Goal: Transaction & Acquisition: Purchase product/service

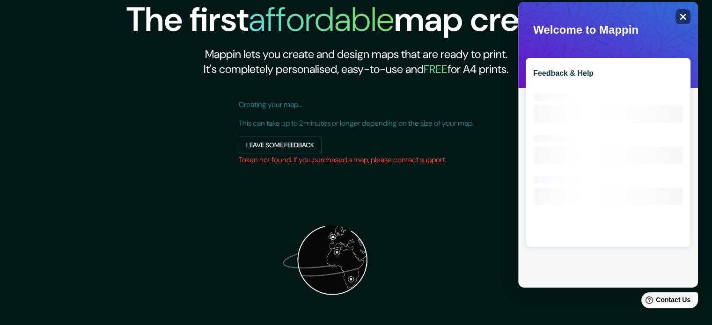
click at [679, 17] on icon "Close" at bounding box center [682, 16] width 7 height 7
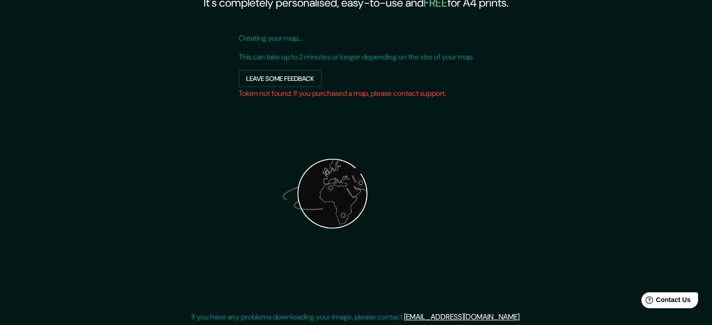
scroll to position [118, 0]
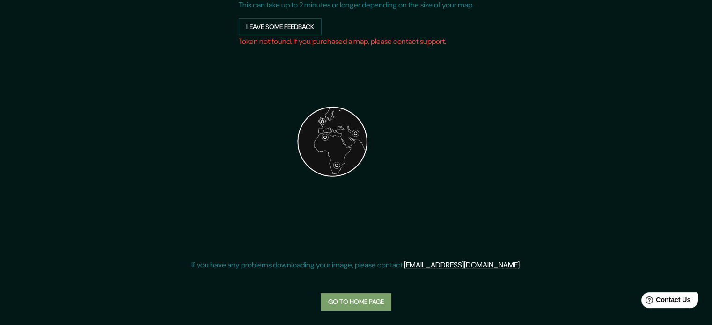
click at [372, 306] on link "Go to home page" at bounding box center [355, 301] width 71 height 17
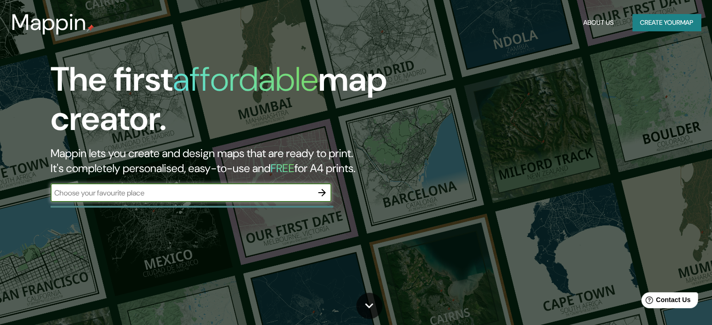
click at [209, 192] on input "text" at bounding box center [182, 193] width 262 height 11
click at [321, 192] on icon "button" at bounding box center [321, 192] width 7 height 7
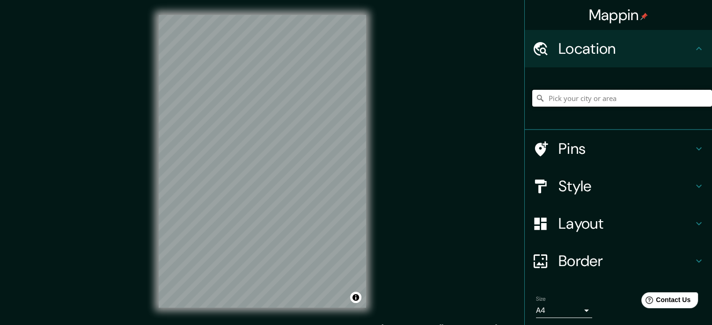
click at [568, 104] on input "Pick your city or area" at bounding box center [622, 98] width 180 height 17
type input "[GEOGRAPHIC_DATA], [GEOGRAPHIC_DATA], [GEOGRAPHIC_DATA]"
click at [701, 99] on icon "Clear" at bounding box center [704, 98] width 6 height 6
paste input "-8.136682719633841, -79.03761674270002"
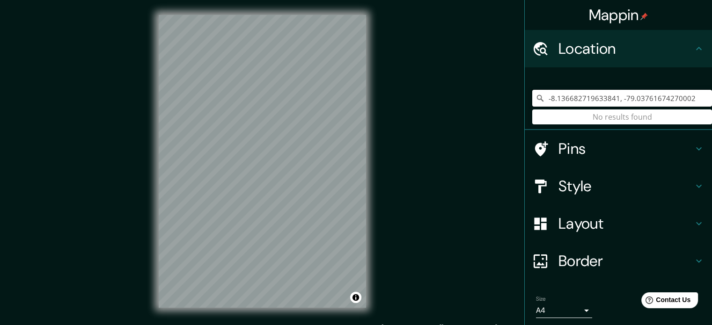
type input "-8.136682719633841, -79.03761674270002"
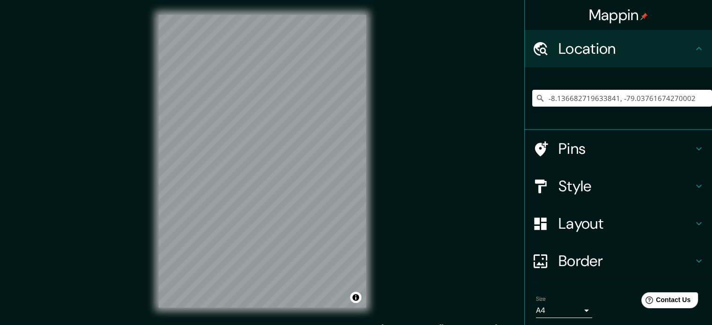
click at [559, 183] on h4 "Style" at bounding box center [625, 186] width 135 height 19
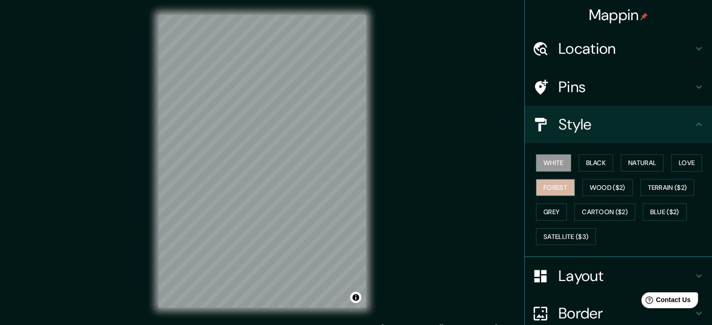
click at [552, 182] on button "Forest" at bounding box center [555, 187] width 39 height 17
click at [597, 162] on button "Black" at bounding box center [595, 162] width 35 height 17
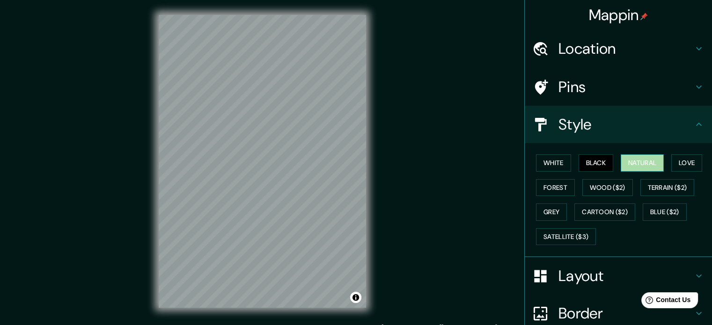
click at [634, 157] on button "Natural" at bounding box center [641, 162] width 43 height 17
click at [683, 159] on button "Love" at bounding box center [686, 162] width 31 height 17
click at [631, 162] on button "Natural" at bounding box center [641, 162] width 43 height 17
click at [538, 183] on button "Forest" at bounding box center [555, 187] width 39 height 17
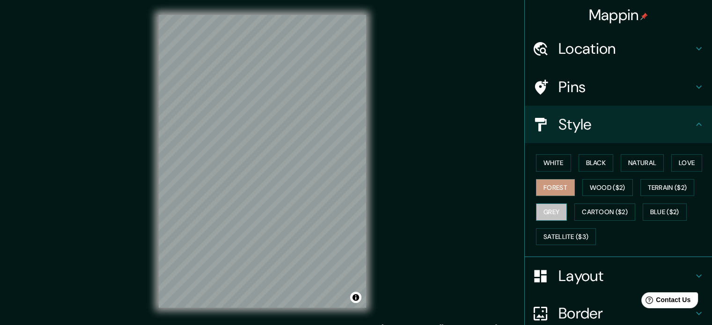
click at [536, 209] on button "Grey" at bounding box center [551, 212] width 31 height 17
